Goal: Task Accomplishment & Management: Manage account settings

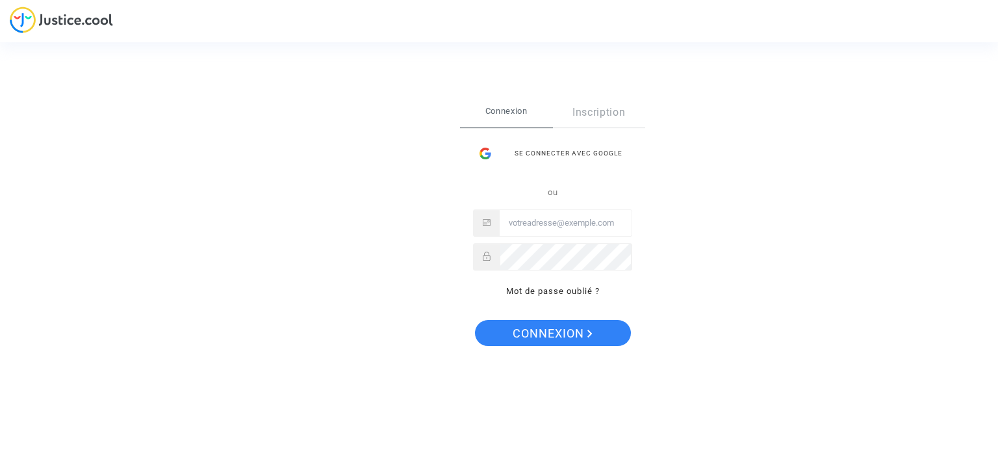
type input "[EMAIL_ADDRESS][DOMAIN_NAME]"
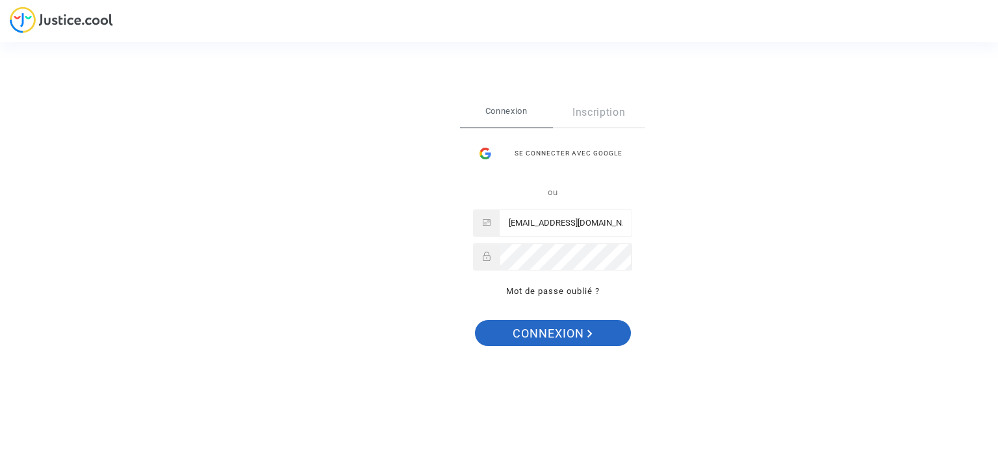
click at [589, 330] on polygon "Connexion" at bounding box center [590, 334] width 5 height 8
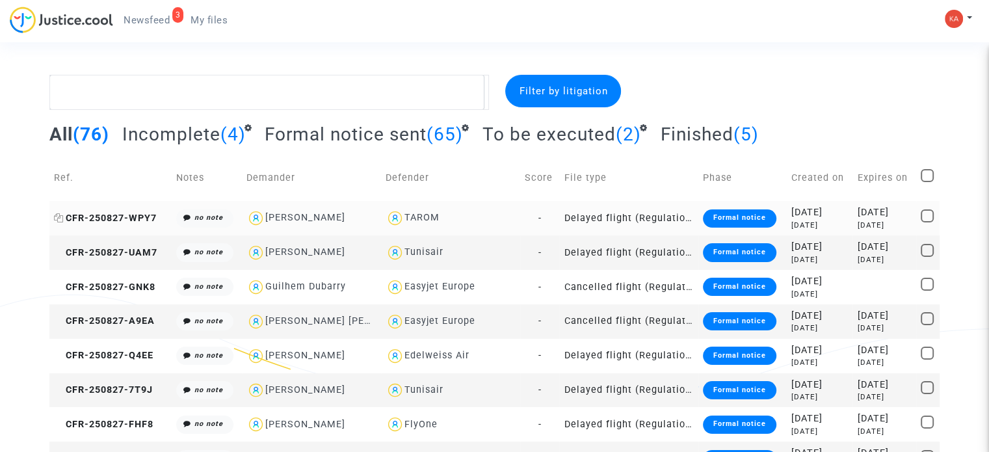
click at [120, 218] on span "CFR-250827-WPY7" at bounding box center [105, 218] width 103 height 11
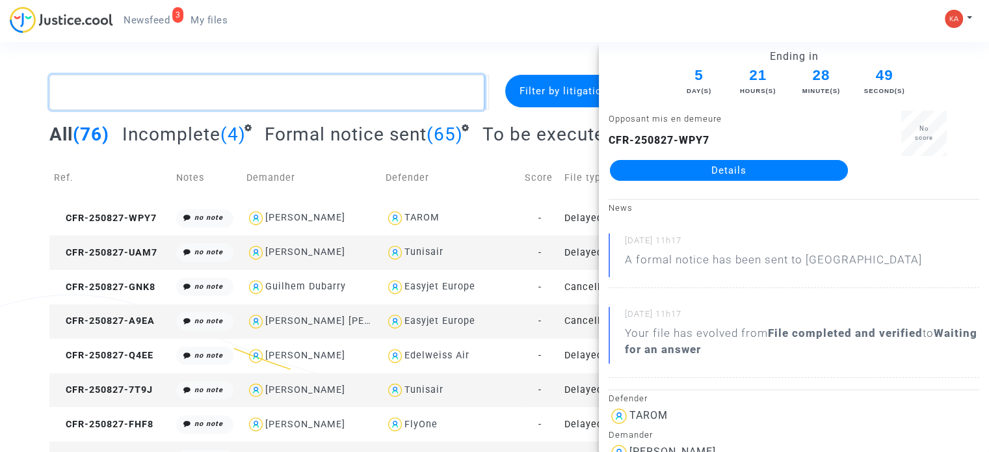
click at [313, 85] on textarea at bounding box center [266, 92] width 435 height 35
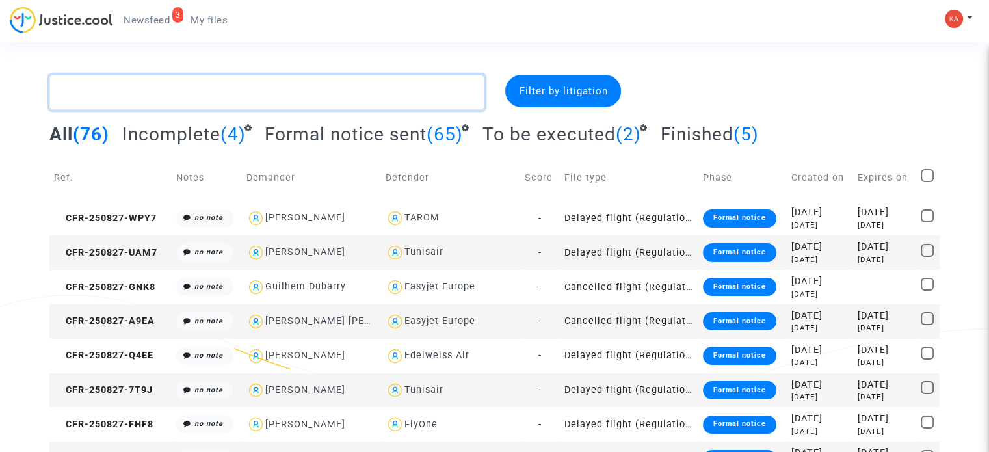
paste textarea "CFR-250827-P7HV"
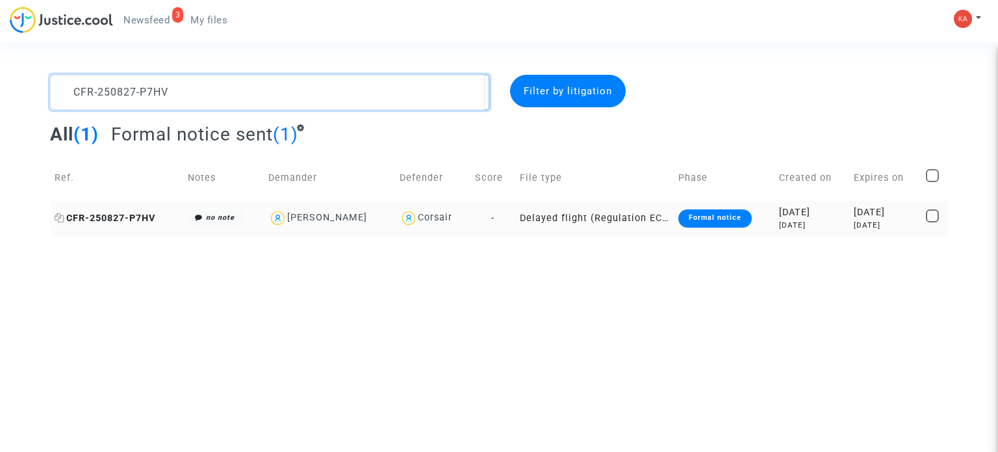
type textarea "CFR-250827-P7HV"
click at [138, 214] on span "CFR-250827-P7HV" at bounding box center [105, 218] width 101 height 11
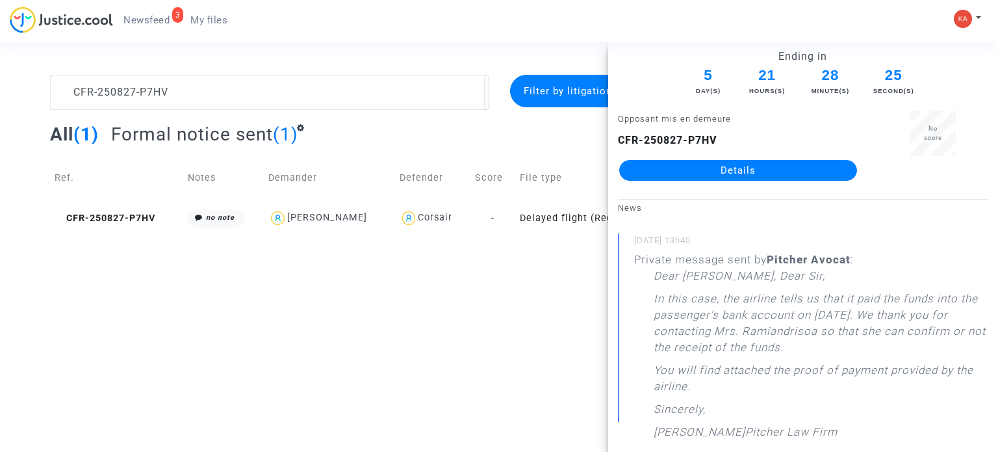
click at [692, 163] on link "Details" at bounding box center [738, 170] width 238 height 21
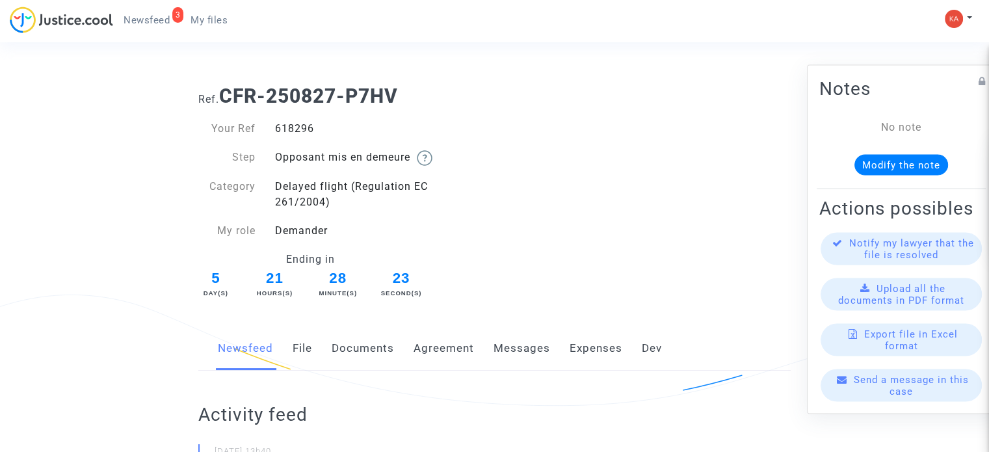
drag, startPoint x: 310, startPoint y: 131, endPoint x: 272, endPoint y: 135, distance: 37.9
click at [272, 135] on div "618296" at bounding box center [379, 129] width 229 height 16
copy div "618296"
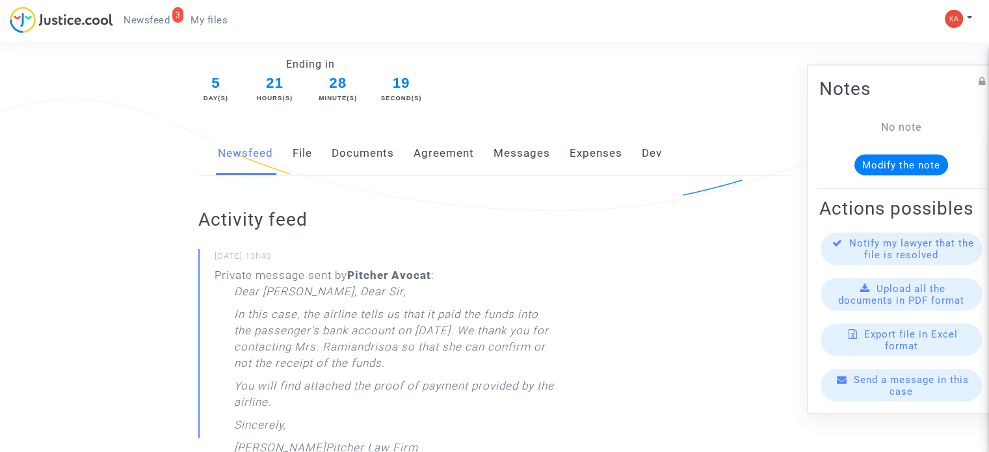
scroll to position [260, 0]
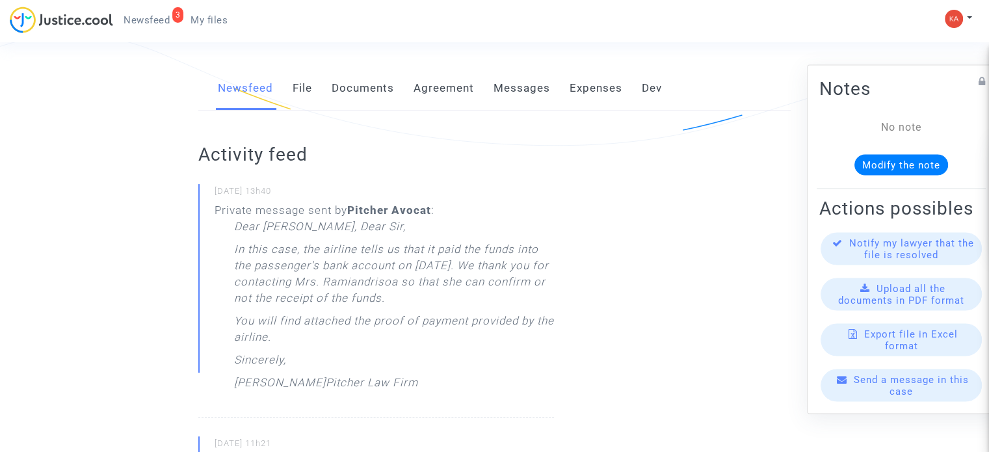
click at [353, 88] on link "Documents" at bounding box center [362, 88] width 62 height 43
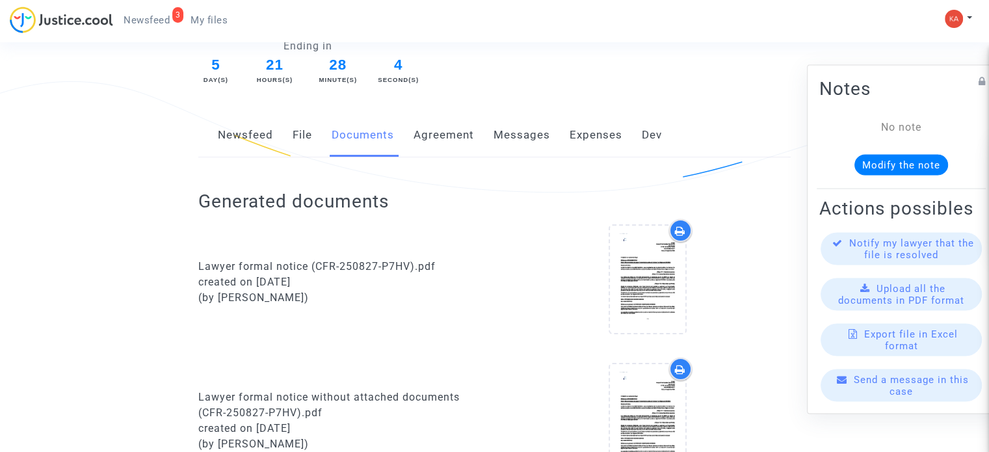
scroll to position [473, 0]
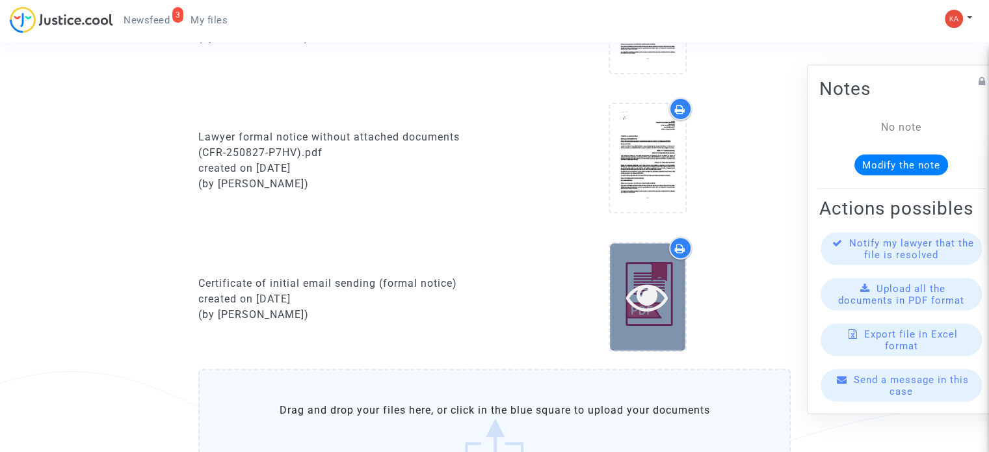
click at [651, 288] on icon at bounding box center [647, 297] width 42 height 42
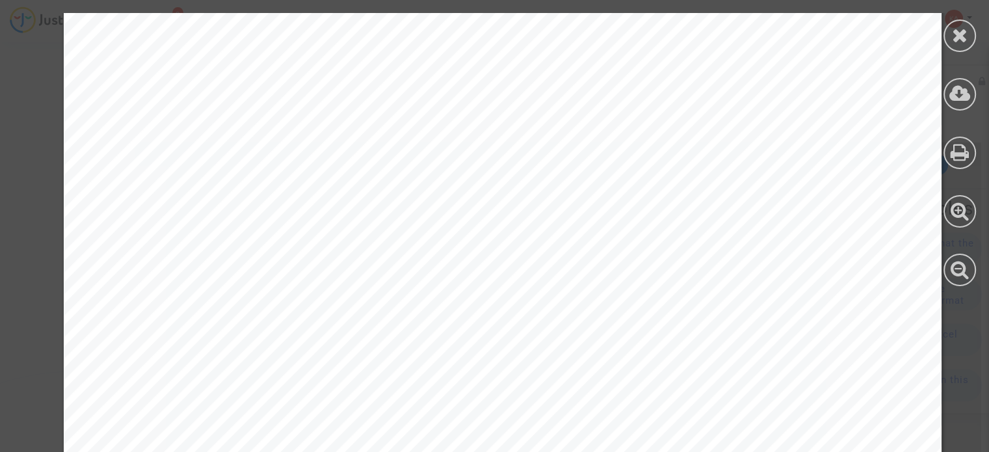
scroll to position [0, 0]
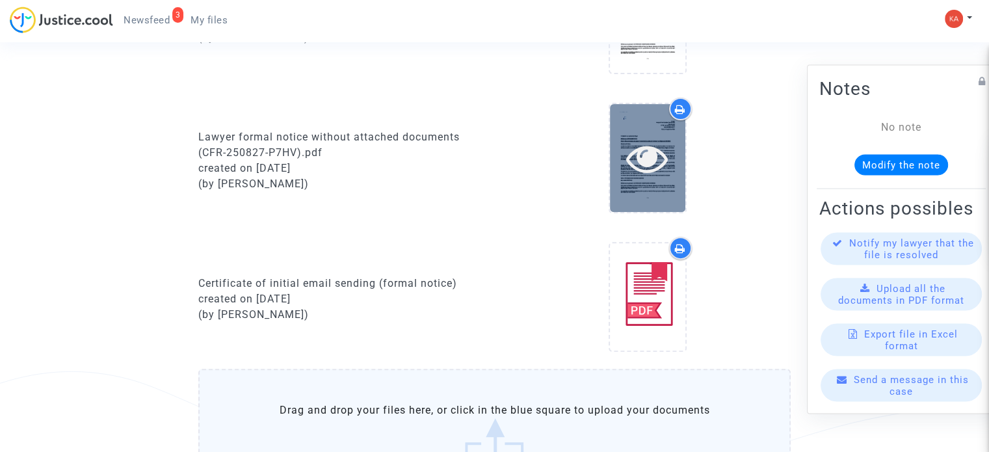
click at [672, 148] on div at bounding box center [647, 158] width 75 height 42
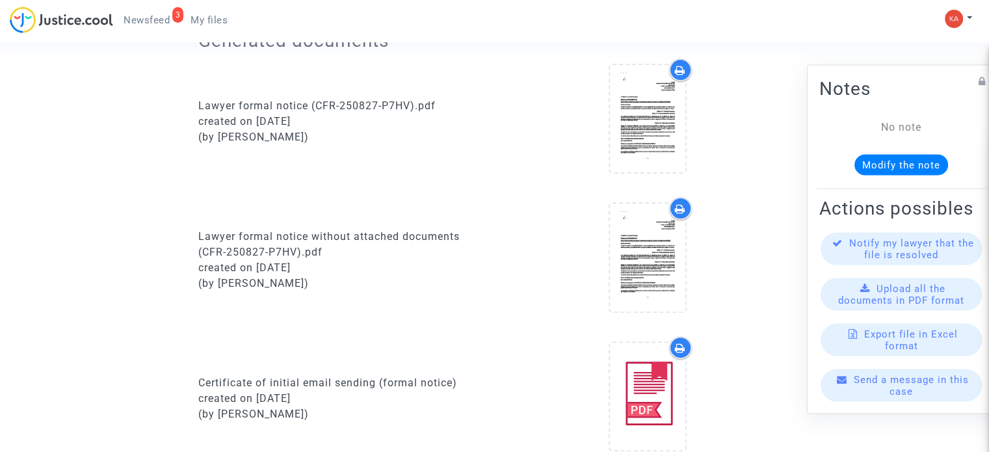
scroll to position [213, 0]
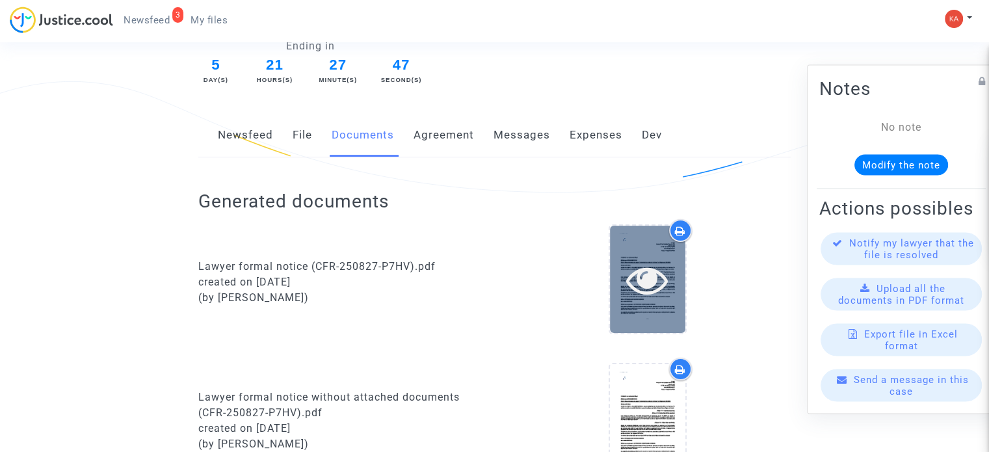
click at [656, 277] on icon at bounding box center [647, 280] width 42 height 42
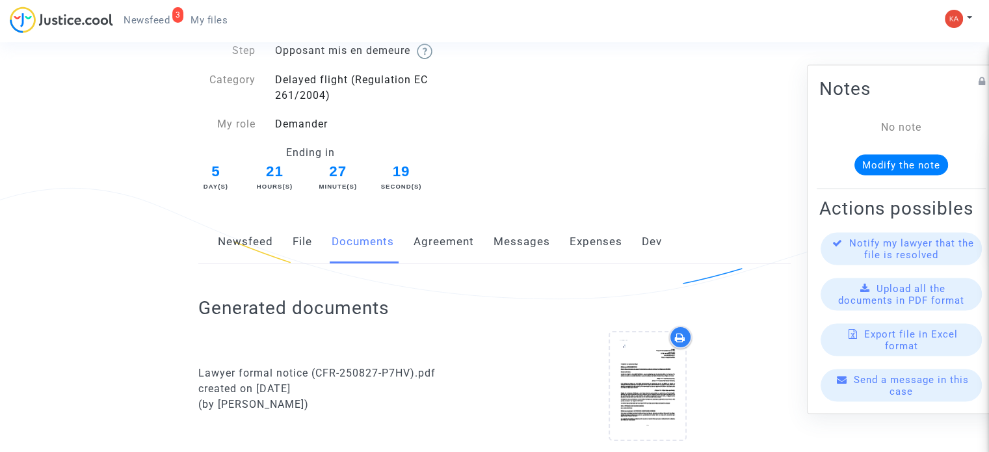
scroll to position [0, 0]
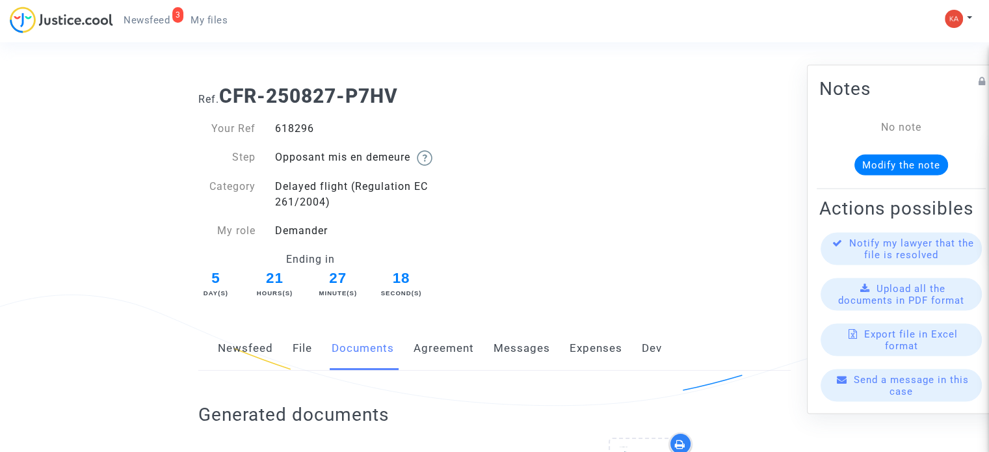
drag, startPoint x: 240, startPoint y: 351, endPoint x: 250, endPoint y: 343, distance: 12.9
click at [241, 351] on link "Newsfeed" at bounding box center [245, 348] width 55 height 43
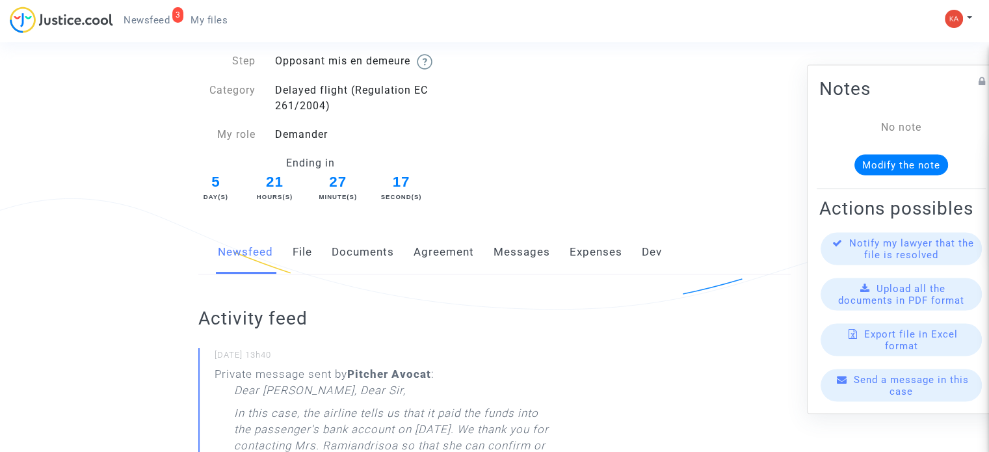
scroll to position [260, 0]
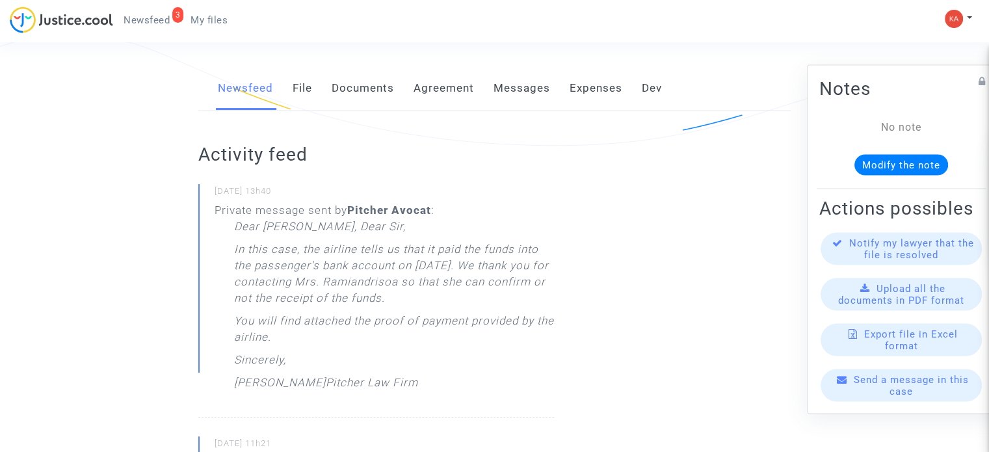
drag, startPoint x: 419, startPoint y: 266, endPoint x: 487, endPoint y: 263, distance: 68.9
click at [487, 263] on p "In this case, the airline tells us that it paid the funds into the passenger's …" at bounding box center [394, 276] width 320 height 71
copy p "July 25, 2025"
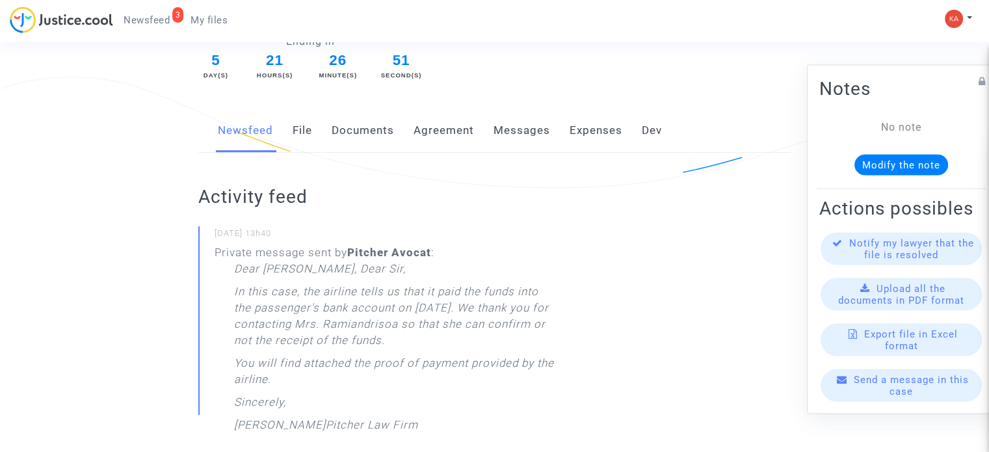
scroll to position [195, 0]
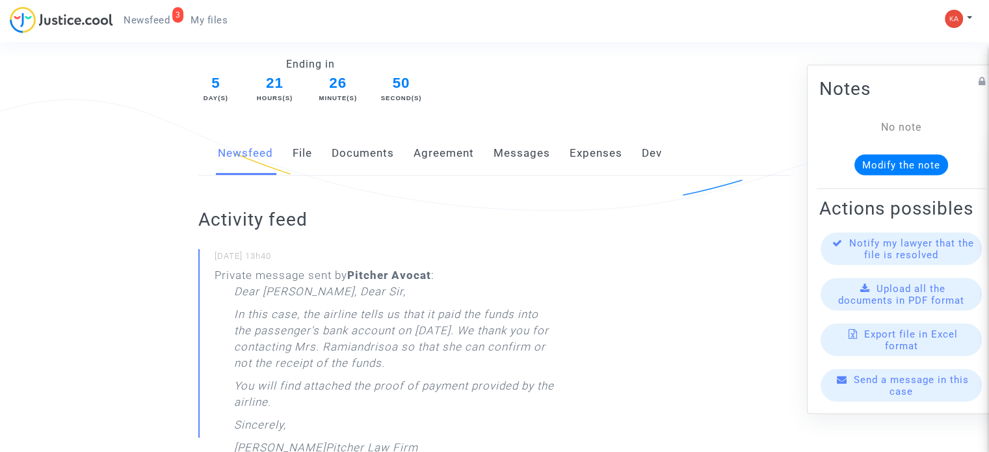
click at [452, 154] on link "Agreement" at bounding box center [443, 153] width 60 height 43
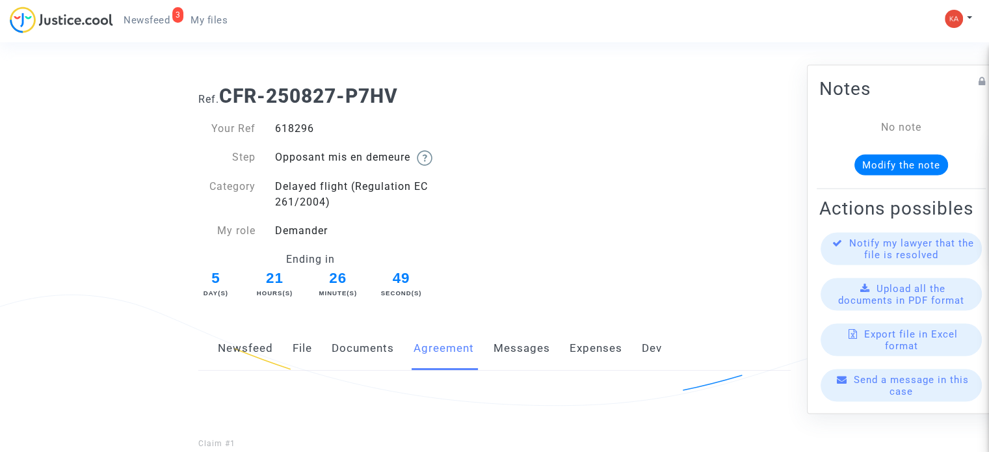
click at [509, 353] on link "Messages" at bounding box center [521, 348] width 57 height 43
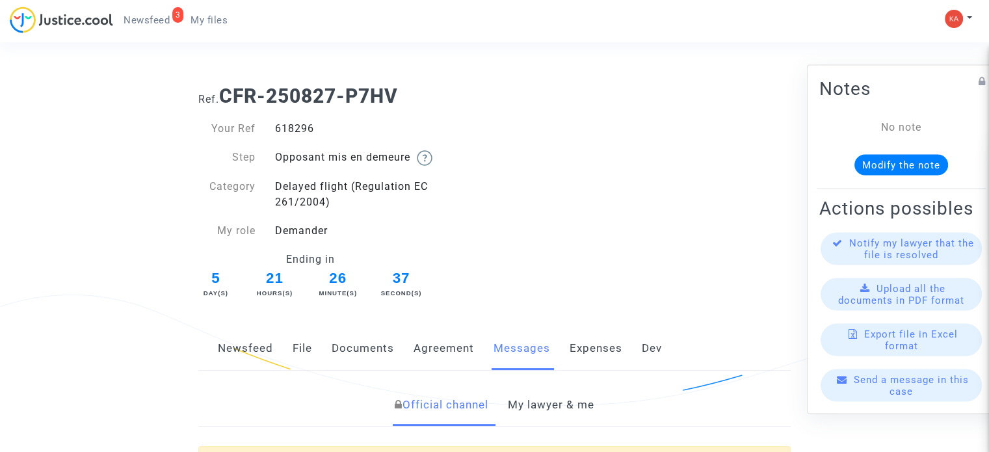
click at [596, 350] on link "Expenses" at bounding box center [595, 348] width 53 height 43
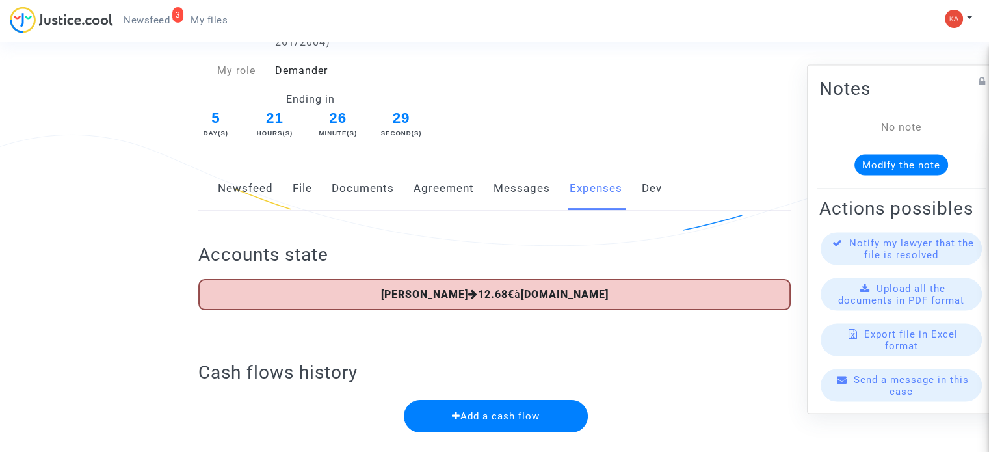
scroll to position [130, 0]
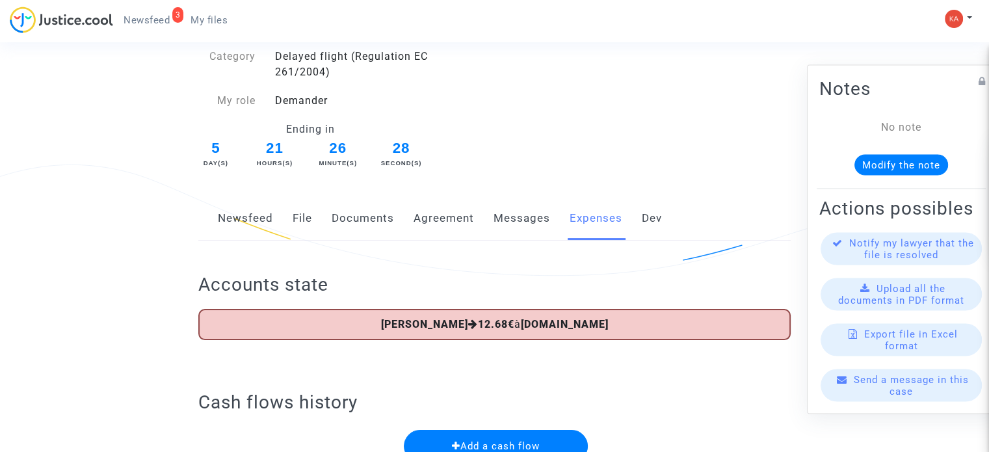
click at [299, 218] on link "File" at bounding box center [301, 218] width 19 height 43
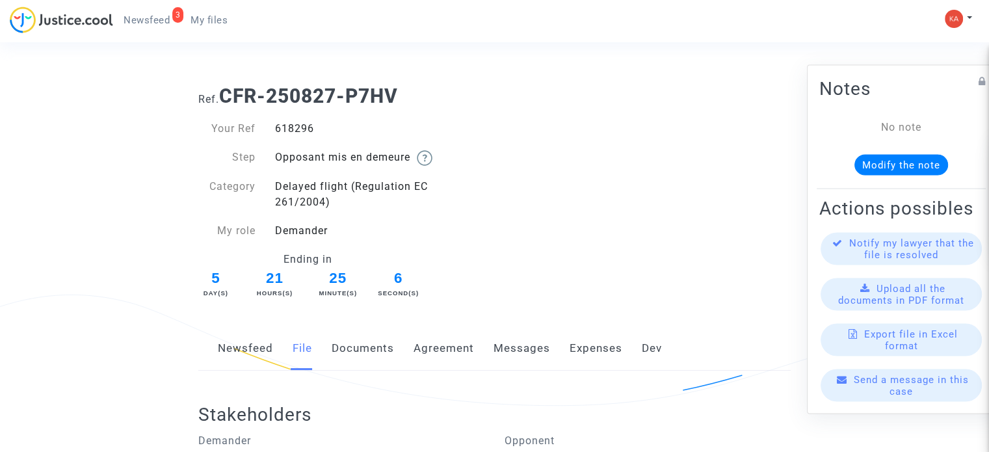
click at [155, 19] on span "Newsfeed" at bounding box center [146, 20] width 46 height 12
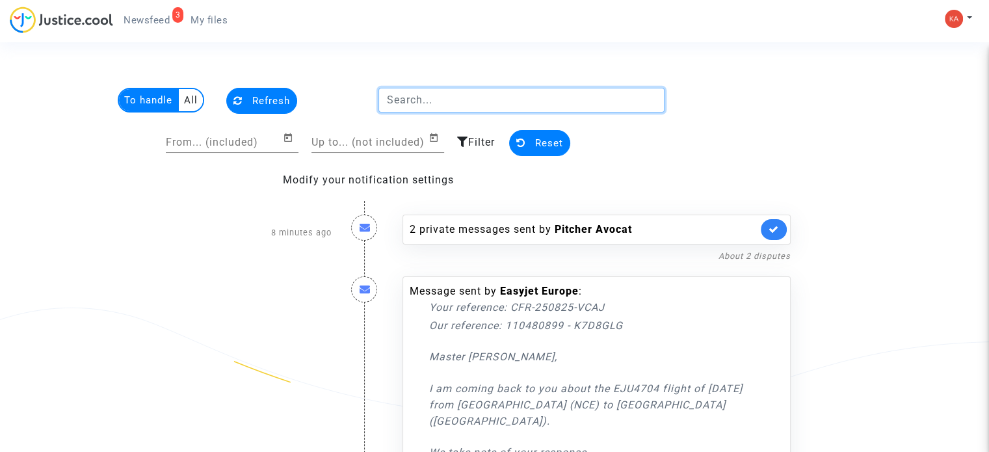
click at [452, 98] on input "text" at bounding box center [521, 100] width 287 height 25
paste input "CFR-250827-T4P2"
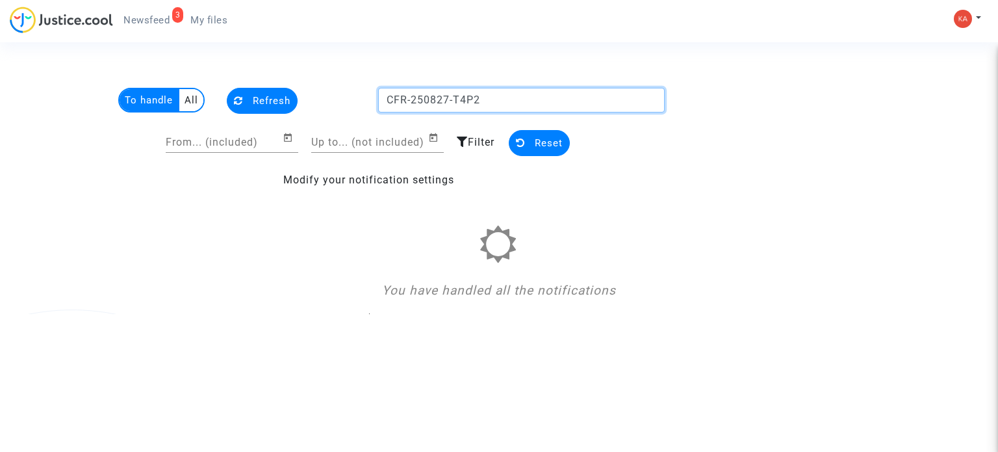
type input "CFR-250827-T4P2"
click at [202, 16] on span "My files" at bounding box center [208, 20] width 37 height 12
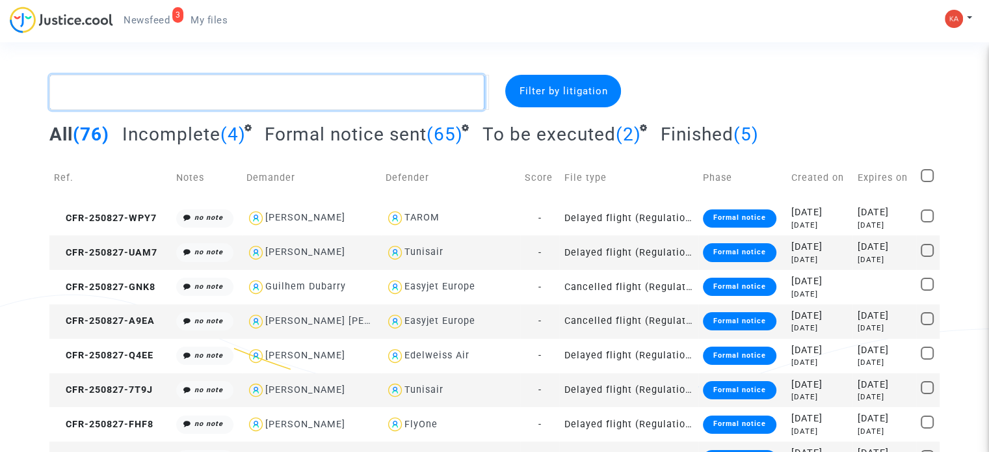
click at [339, 97] on textarea at bounding box center [266, 92] width 435 height 35
paste textarea "CFR-250827-T4P2"
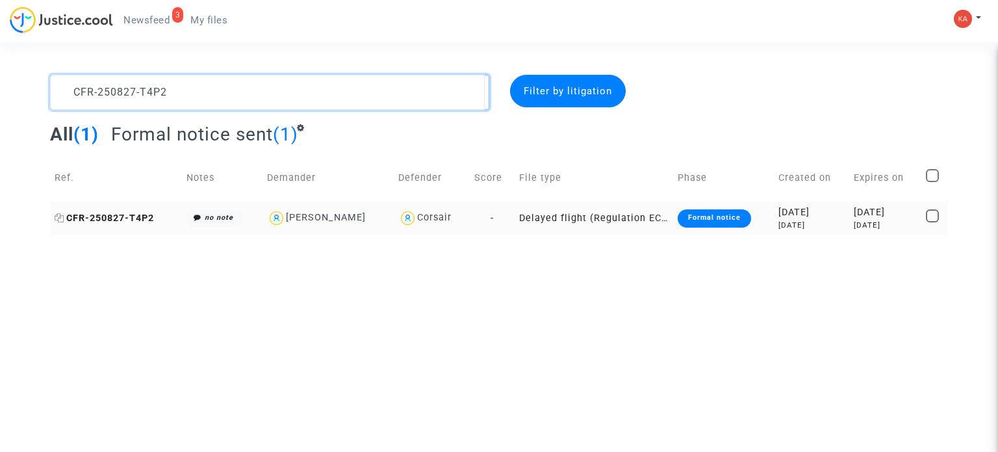
type textarea "CFR-250827-T4P2"
click at [119, 213] on span "CFR-250827-T4P2" at bounding box center [104, 218] width 99 height 11
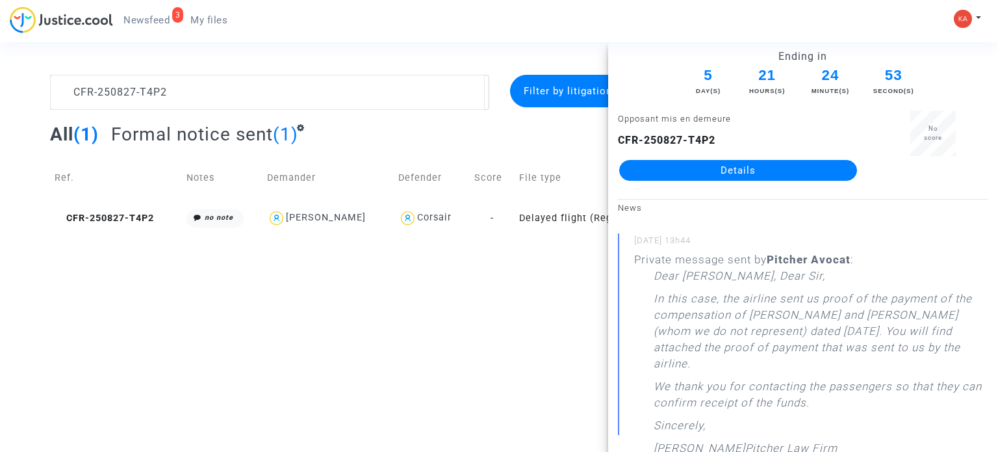
click at [710, 168] on link "Details" at bounding box center [738, 170] width 238 height 21
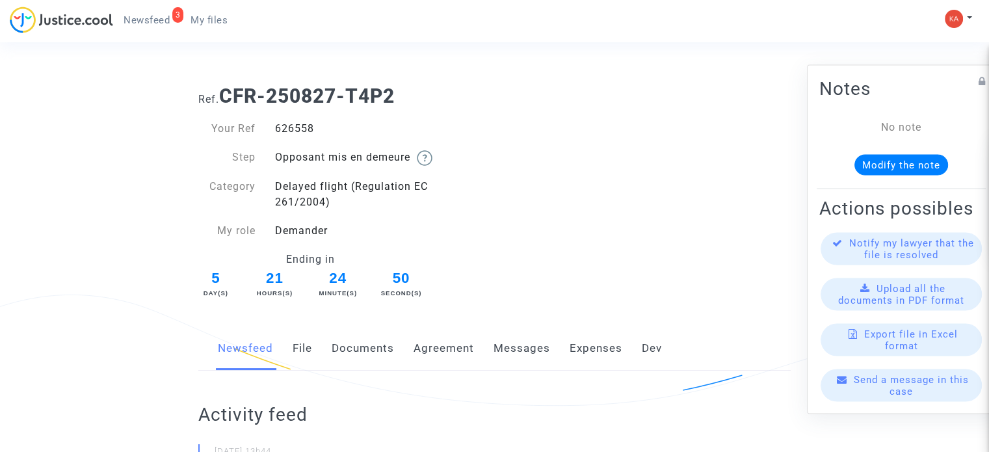
drag, startPoint x: 315, startPoint y: 129, endPoint x: 283, endPoint y: 127, distance: 31.3
click at [274, 131] on div "626558" at bounding box center [379, 129] width 229 height 16
copy div "626558"
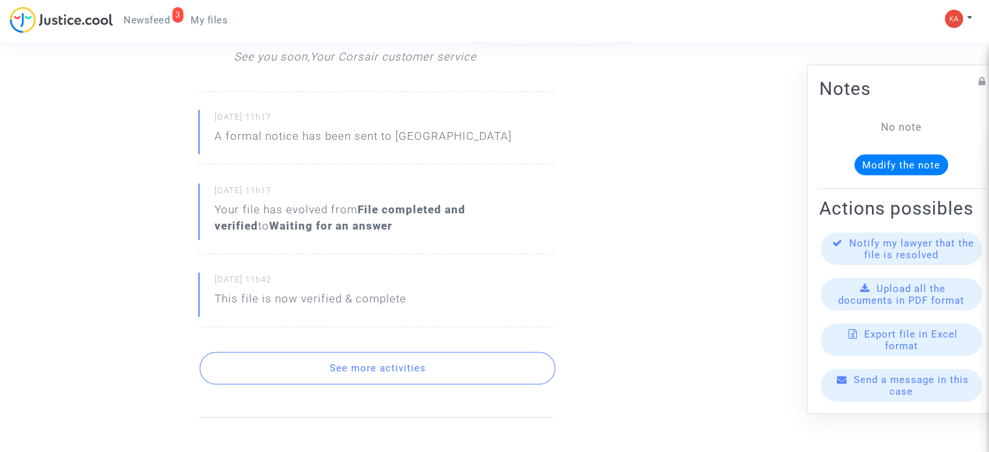
scroll to position [910, 0]
click at [407, 383] on button "See more activities" at bounding box center [378, 367] width 356 height 32
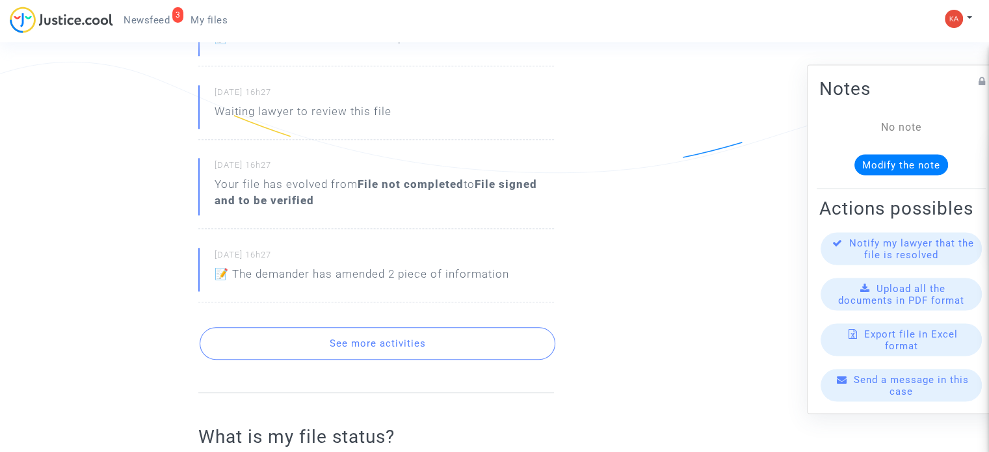
scroll to position [1317, 0]
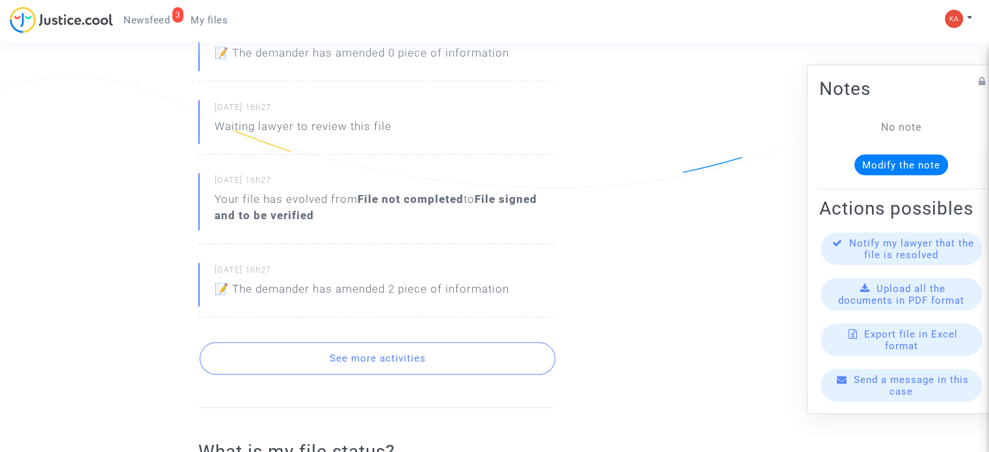
click at [328, 374] on button "See more activities" at bounding box center [378, 358] width 356 height 32
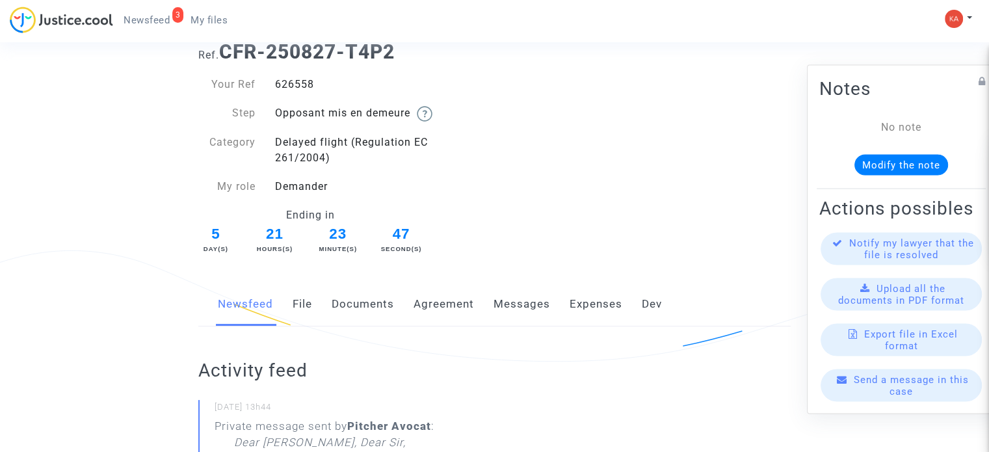
scroll to position [65, 0]
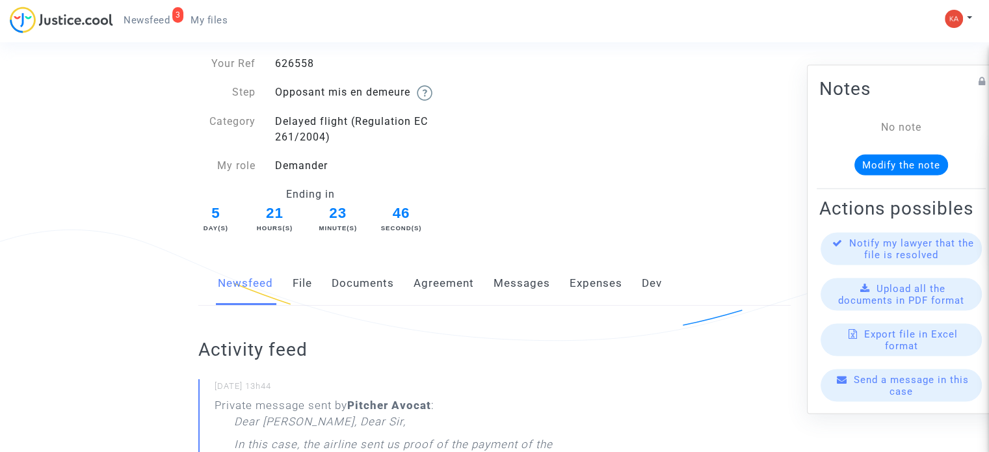
click at [302, 284] on link "File" at bounding box center [301, 283] width 19 height 43
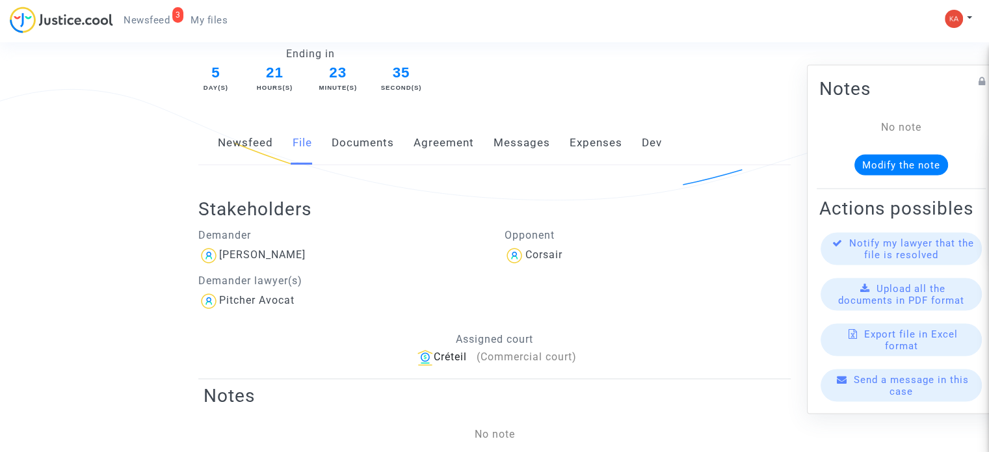
scroll to position [91, 0]
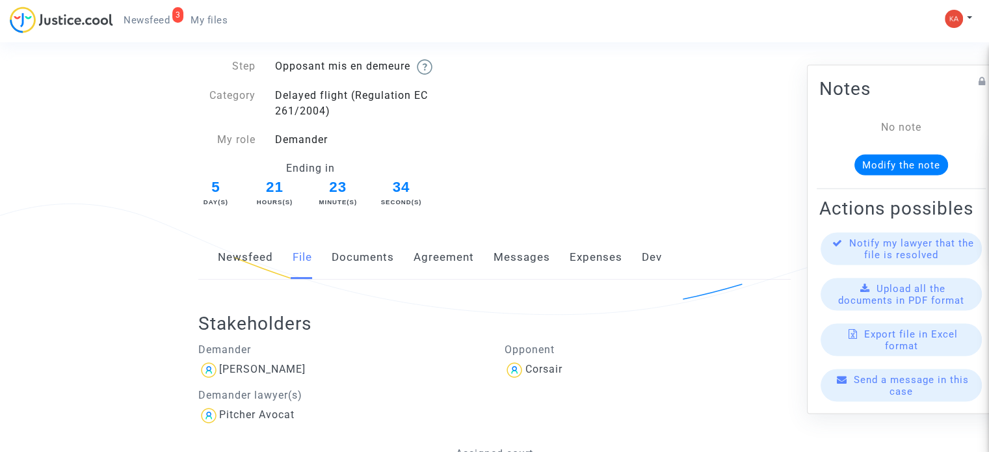
click at [432, 256] on link "Agreement" at bounding box center [443, 257] width 60 height 43
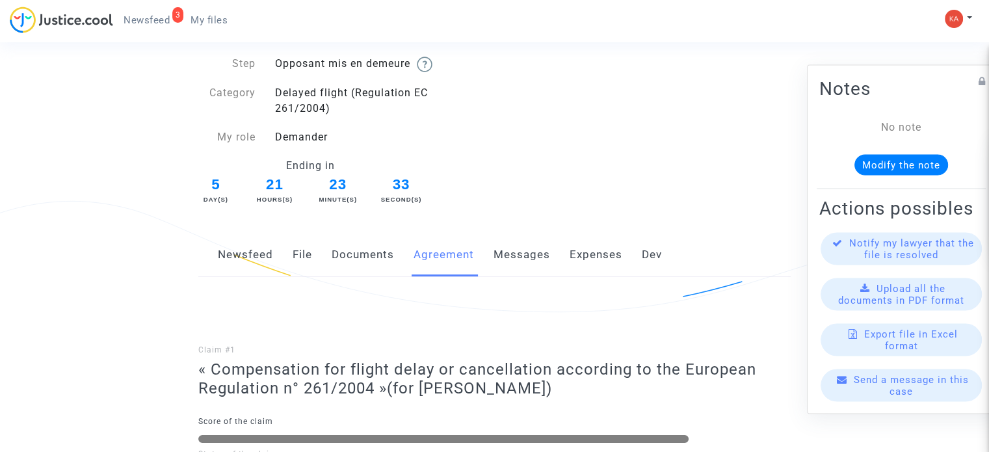
scroll to position [260, 0]
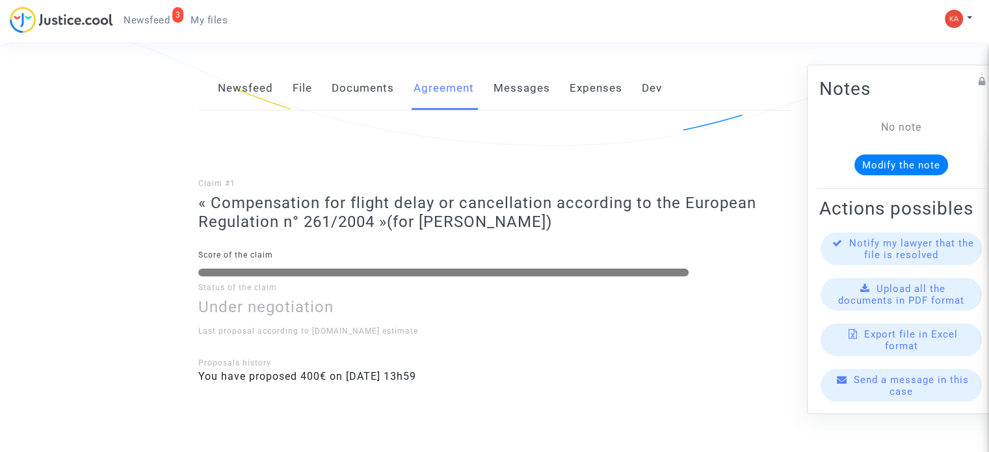
click at [367, 84] on link "Documents" at bounding box center [362, 88] width 62 height 43
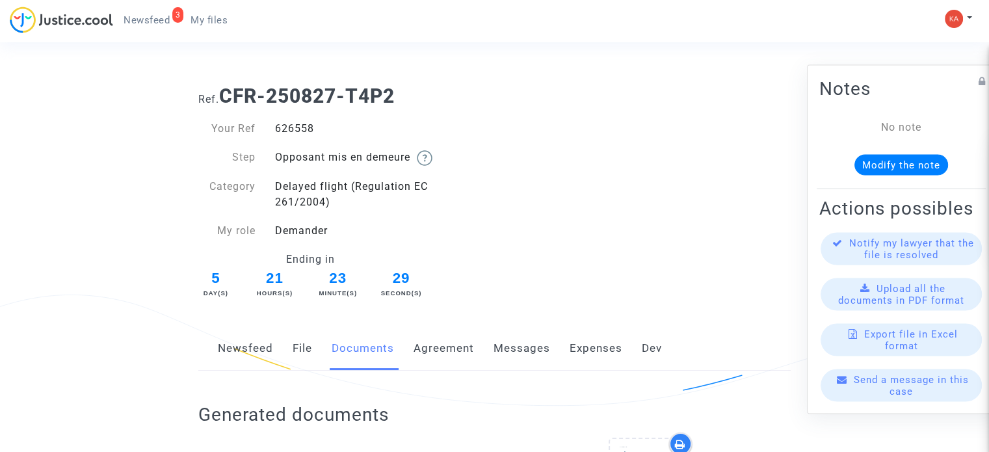
click at [519, 341] on link "Messages" at bounding box center [521, 348] width 57 height 43
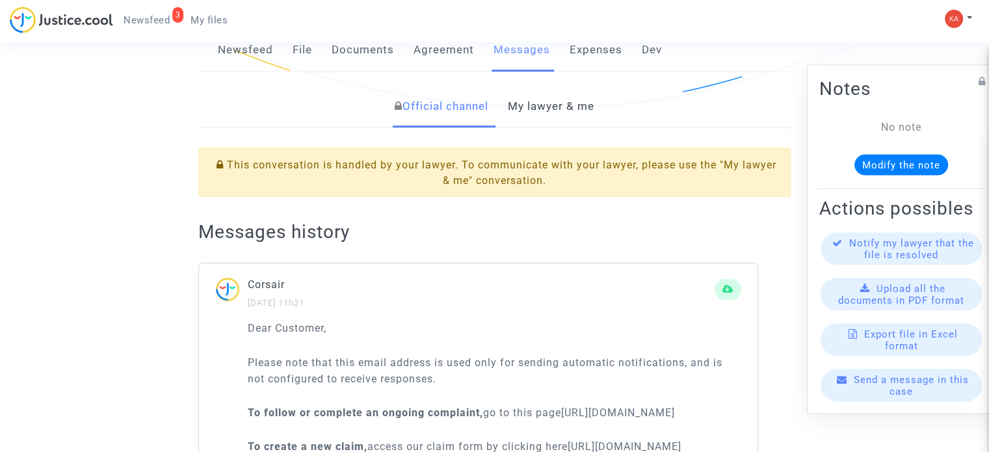
scroll to position [172, 0]
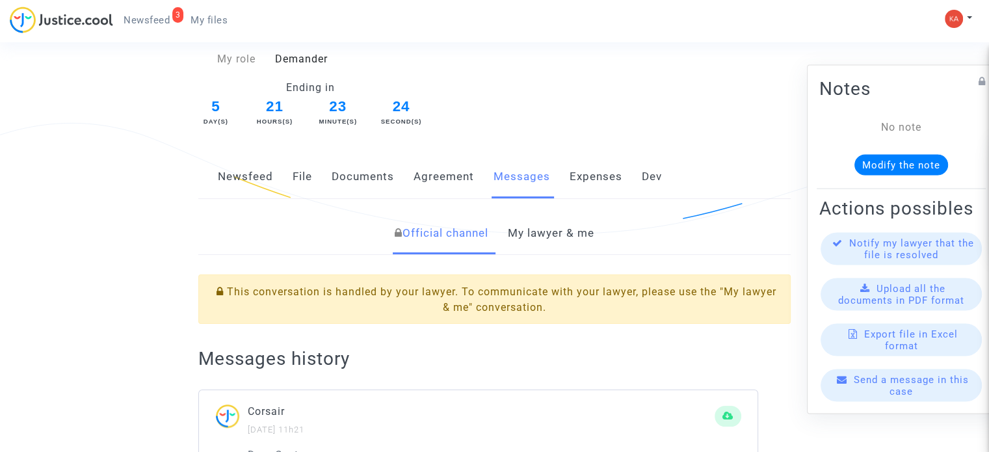
click at [602, 179] on link "Expenses" at bounding box center [595, 176] width 53 height 43
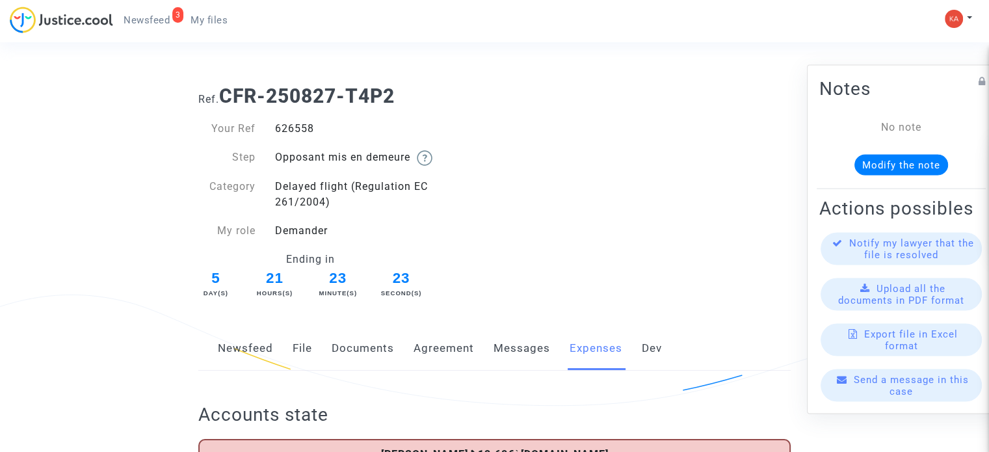
click at [645, 348] on link "Dev" at bounding box center [651, 348] width 20 height 43
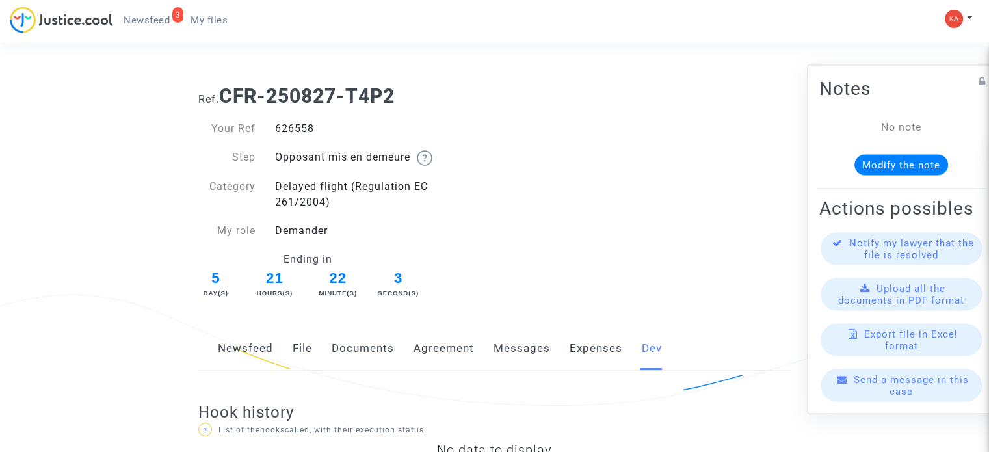
click at [150, 21] on span "Newsfeed" at bounding box center [146, 20] width 46 height 12
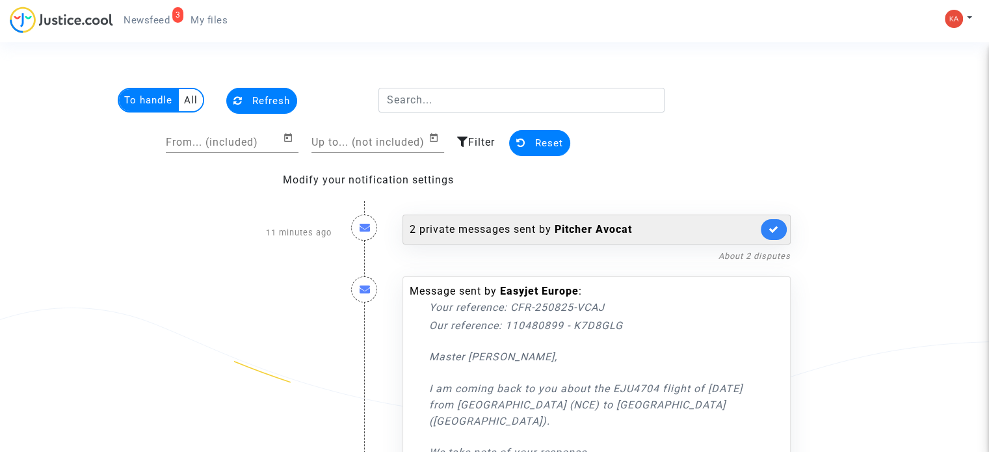
click at [505, 227] on div "2 private messages sent by Pitcher Avocat" at bounding box center [583, 230] width 348 height 16
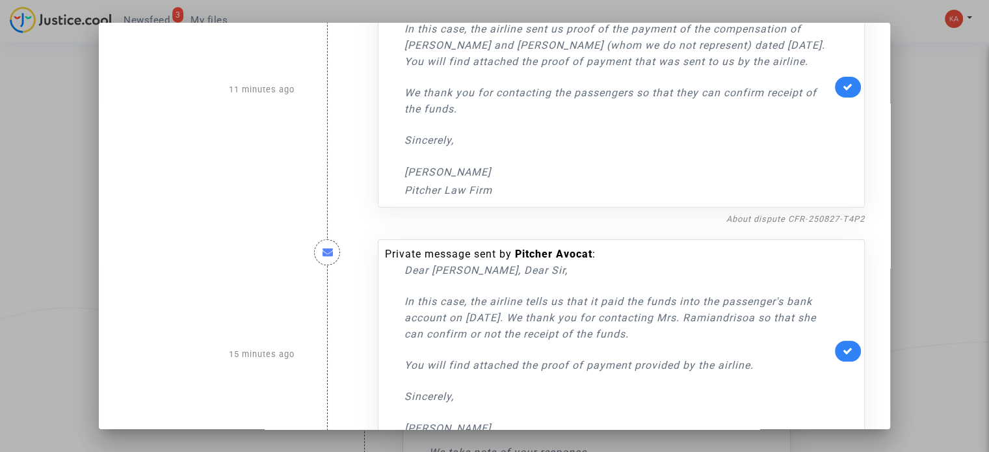
scroll to position [169, 0]
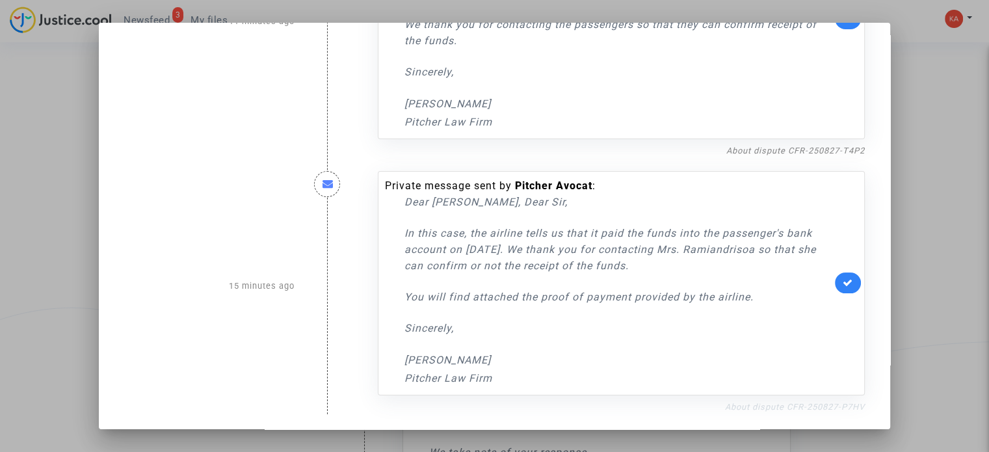
click at [741, 406] on link "About dispute CFR-250827-P7HV" at bounding box center [795, 407] width 140 height 10
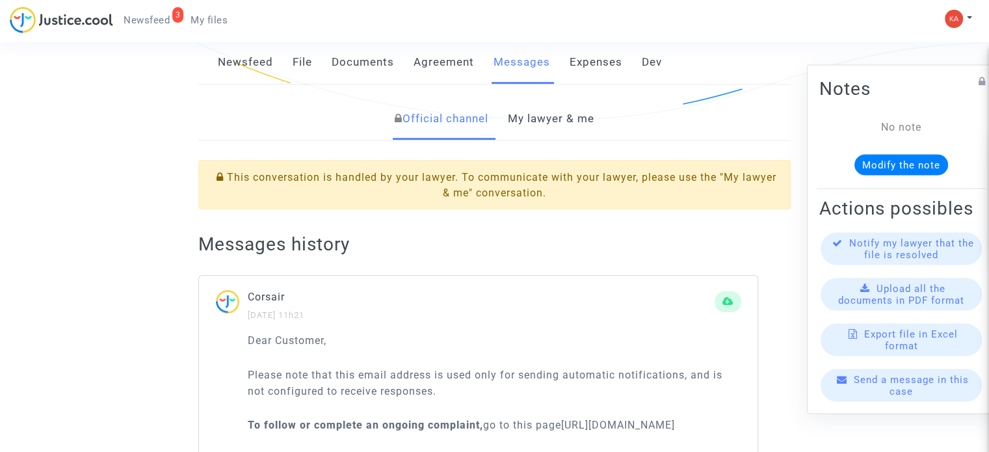
scroll to position [172, 0]
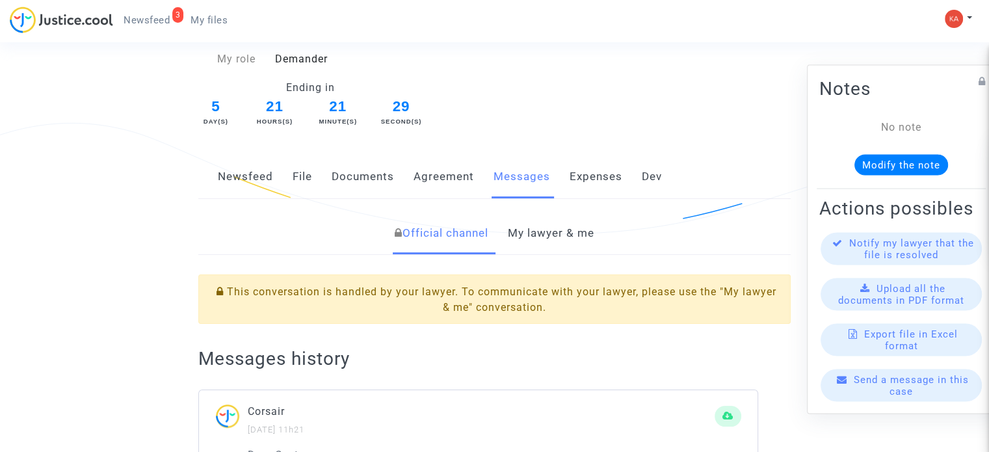
click at [558, 233] on link "My lawyer & me" at bounding box center [551, 233] width 86 height 43
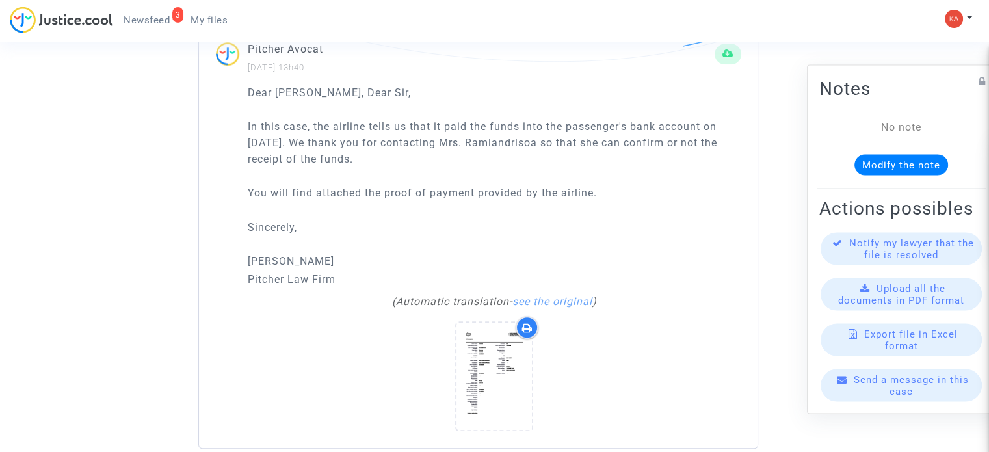
scroll to position [914, 0]
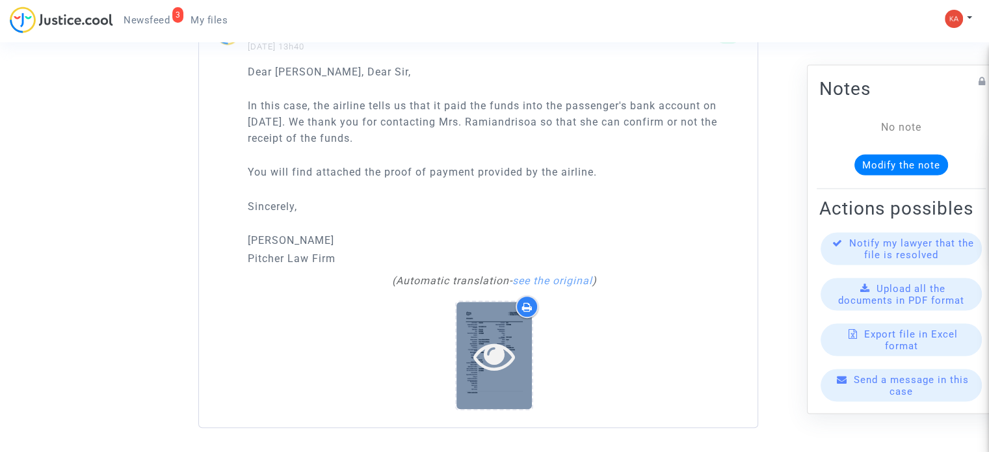
click at [493, 350] on icon at bounding box center [494, 356] width 42 height 42
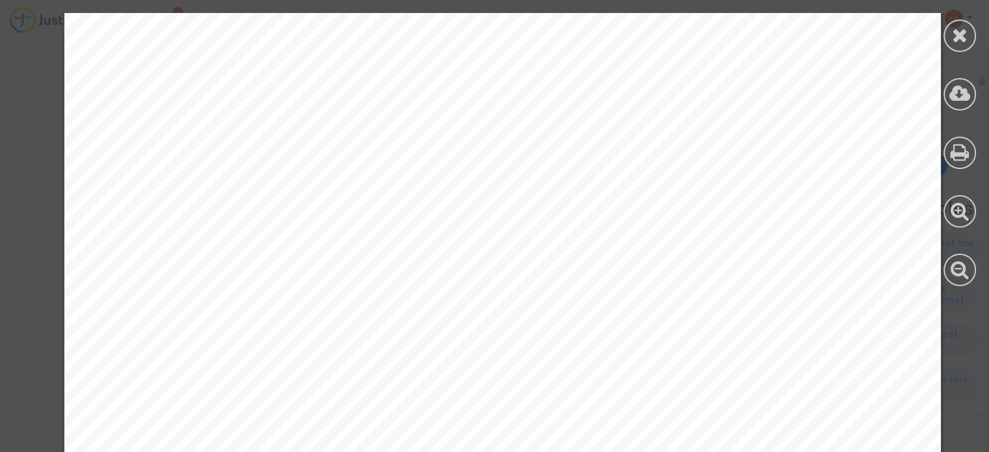
scroll to position [0, 0]
click at [963, 31] on icon at bounding box center [959, 34] width 16 height 19
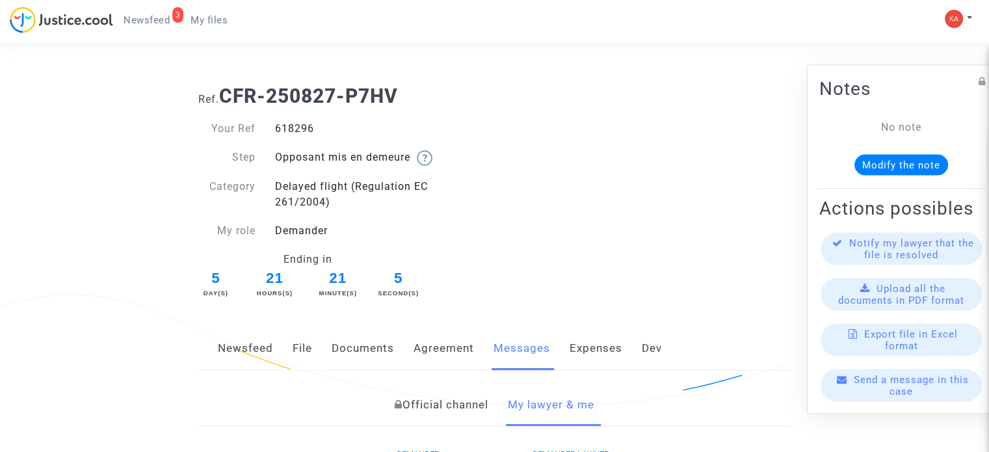
drag, startPoint x: 324, startPoint y: 126, endPoint x: 275, endPoint y: 127, distance: 48.8
click at [275, 127] on div "618296" at bounding box center [379, 129] width 229 height 16
copy div "618296"
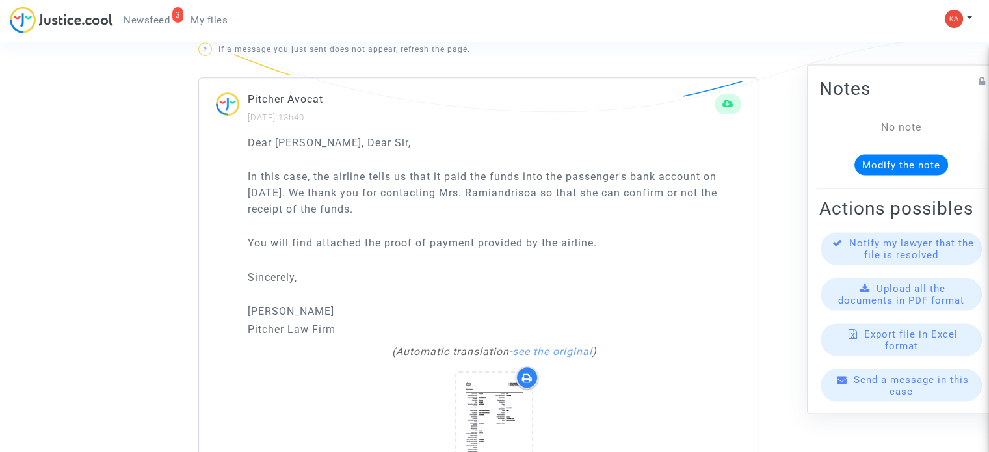
scroll to position [914, 0]
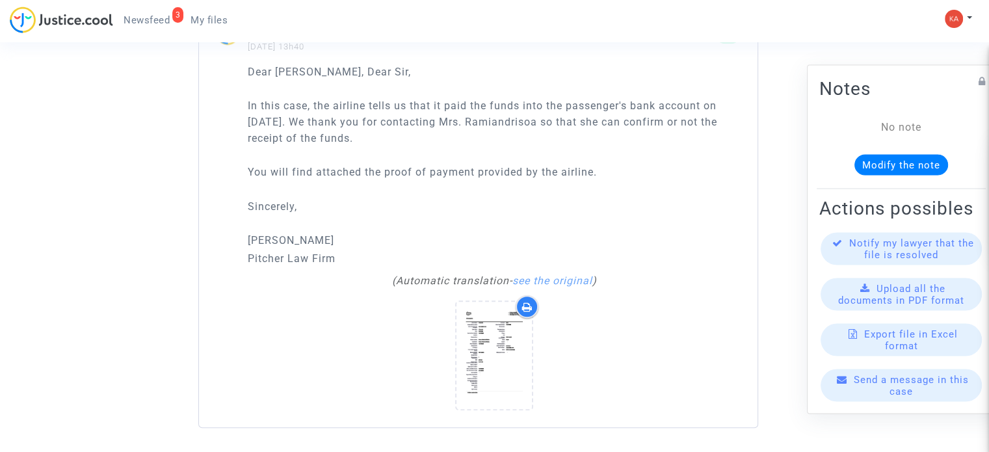
click at [523, 305] on icon at bounding box center [527, 307] width 10 height 10
